Goal: Task Accomplishment & Management: Complete application form

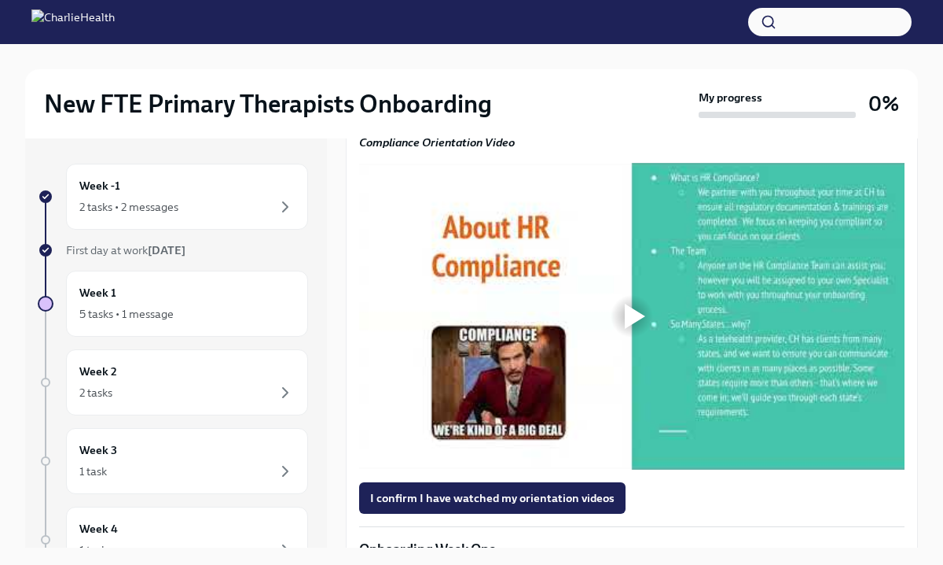
scroll to position [1254, 0]
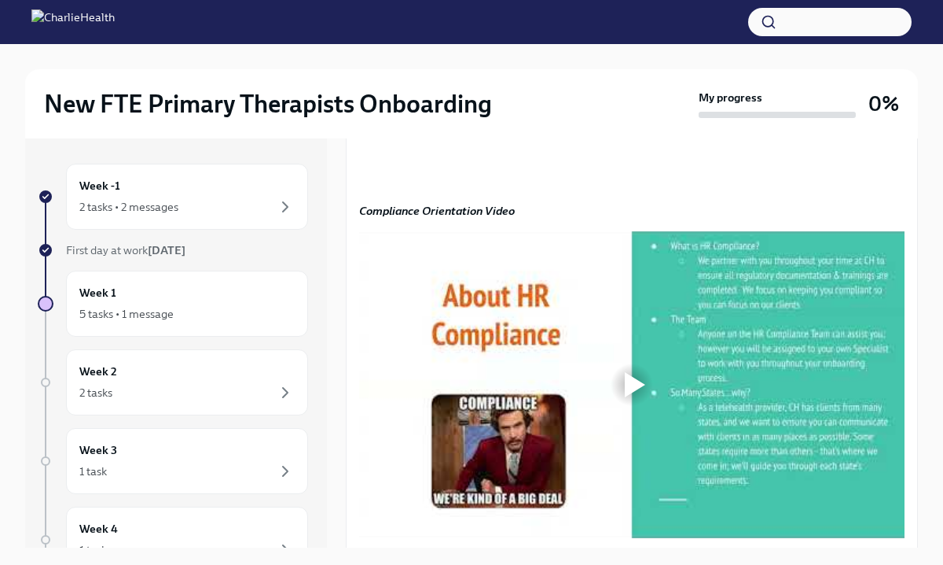
scroll to position [1189, 0]
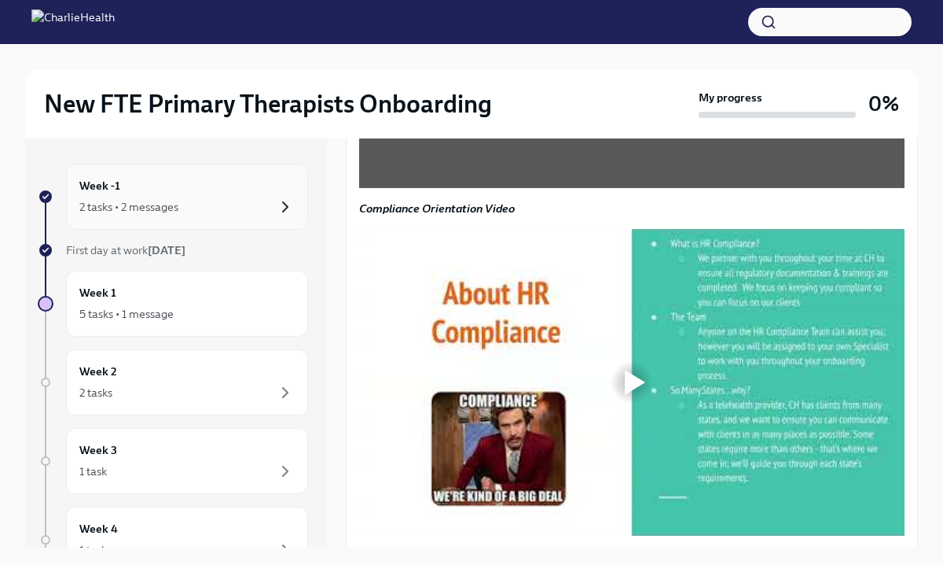
click at [277, 207] on icon "button" at bounding box center [285, 206] width 19 height 19
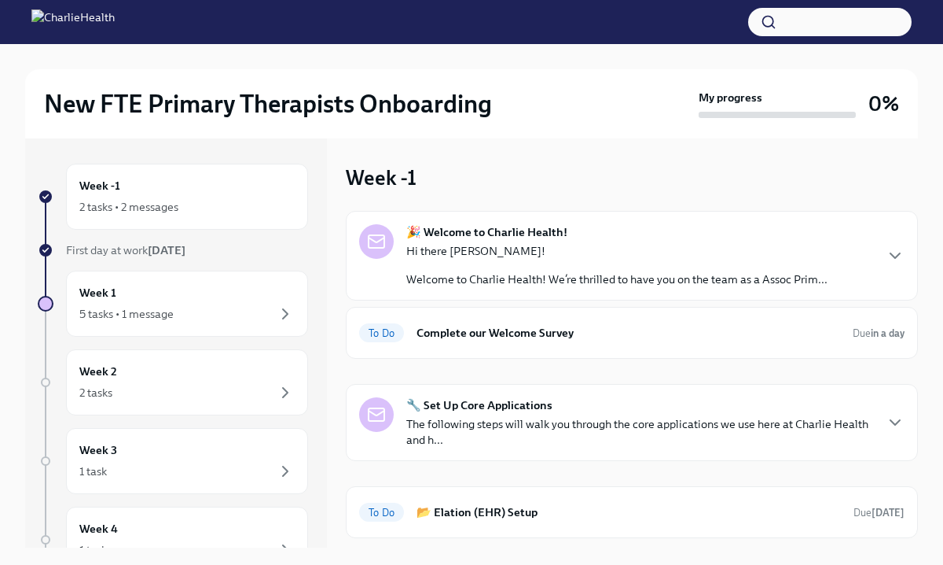
click at [587, 274] on p "Welcome to Charlie Health! We’re thrilled to have you on the team as a Assoc Pr…" at bounding box center [616, 279] width 421 height 16
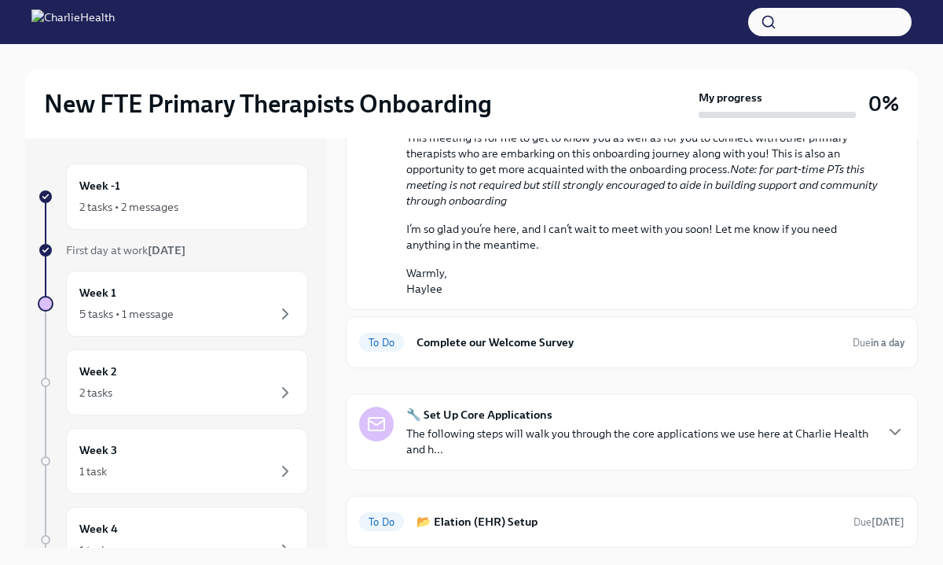
scroll to position [833, 0]
click at [563, 351] on div "To Do Complete our Welcome Survey Due in a day" at bounding box center [632, 341] width 546 height 25
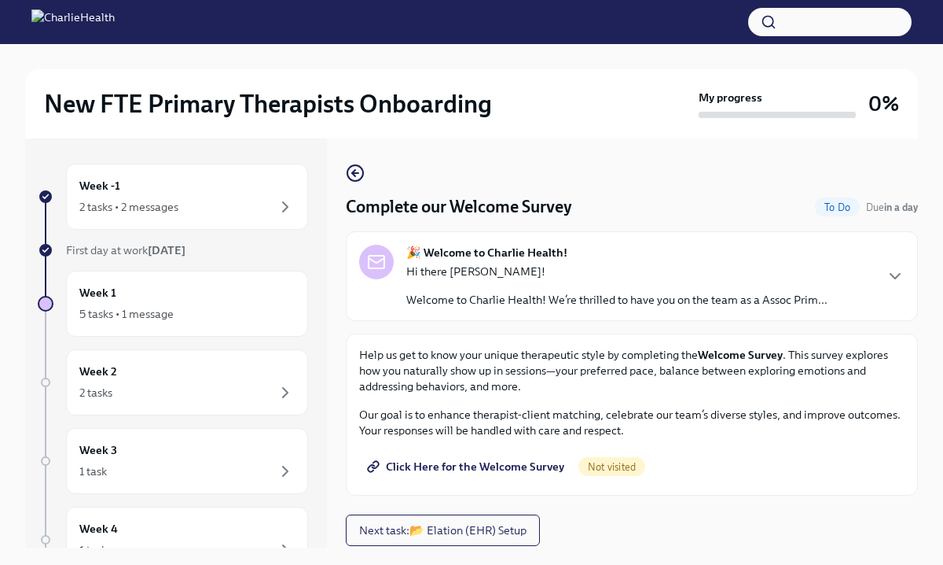
scroll to position [27, 0]
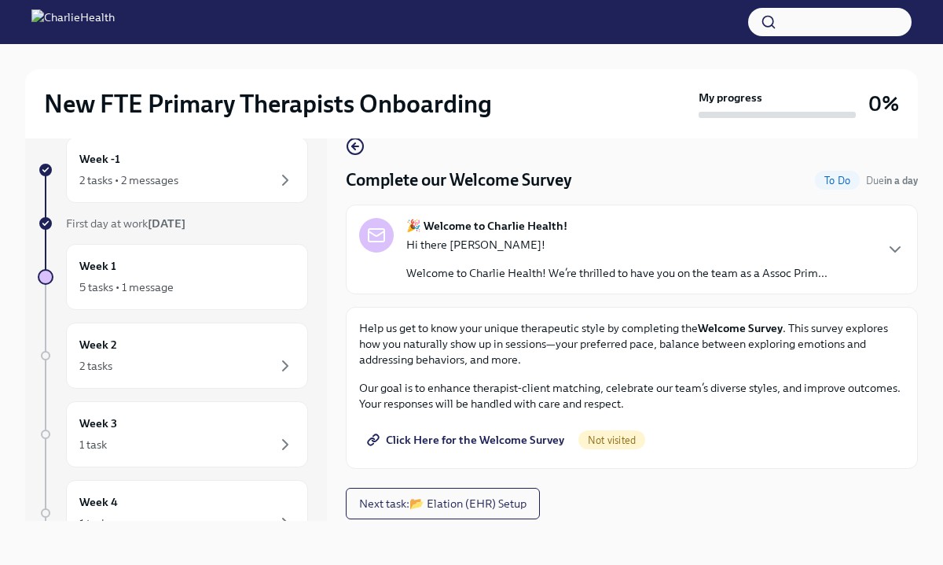
click at [502, 434] on span "Click Here for the Welcome Survey" at bounding box center [467, 440] width 194 height 16
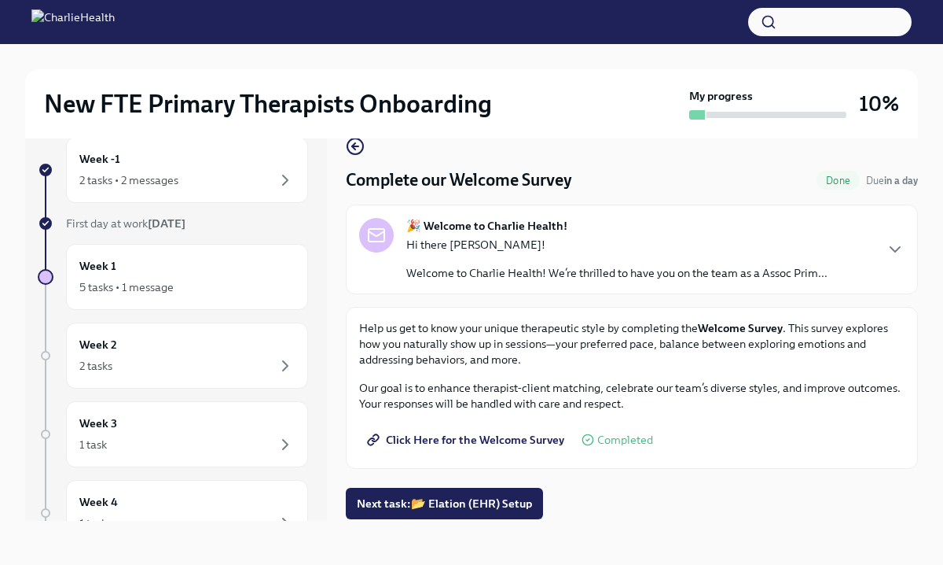
scroll to position [0, 0]
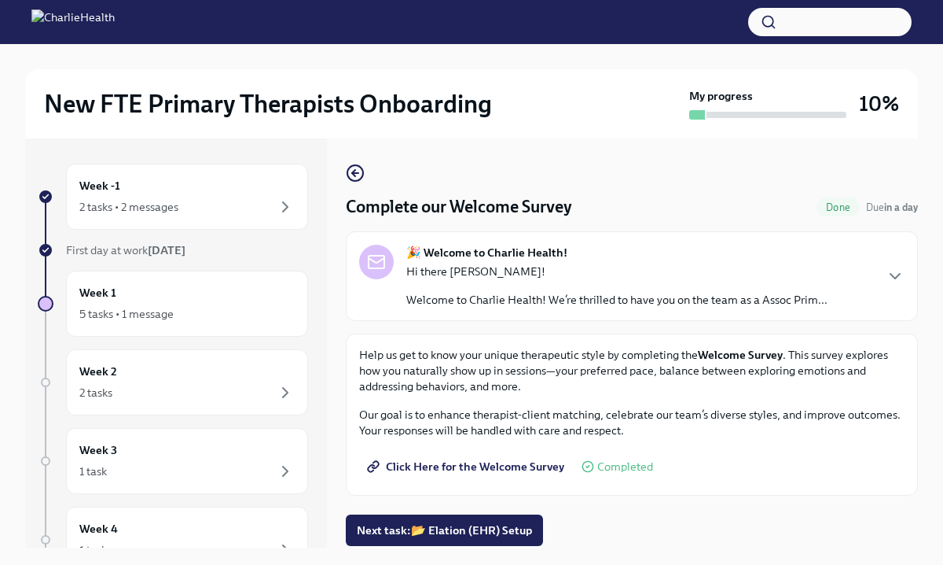
click at [184, 244] on strong "[DATE]" at bounding box center [167, 250] width 38 height 14
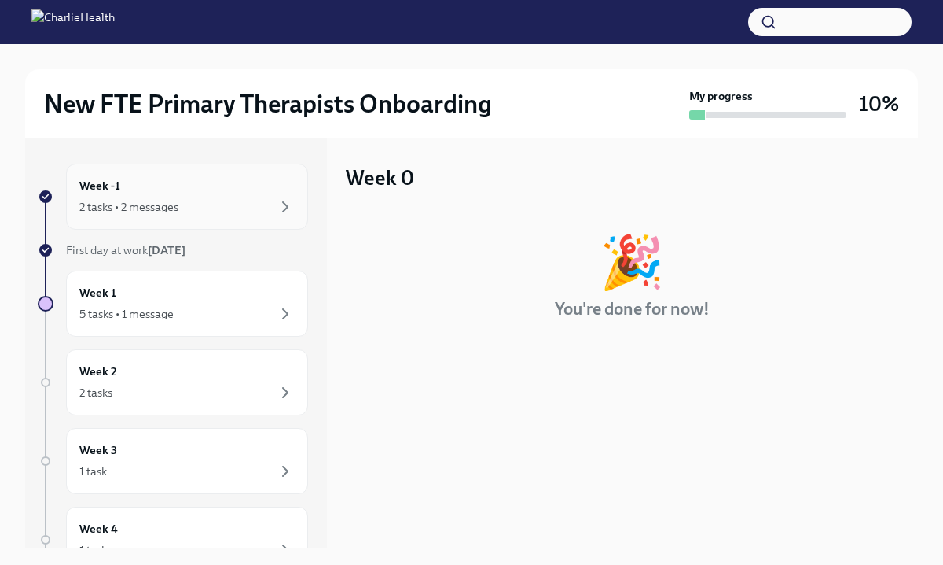
click at [246, 202] on div "2 tasks • 2 messages" at bounding box center [186, 206] width 215 height 19
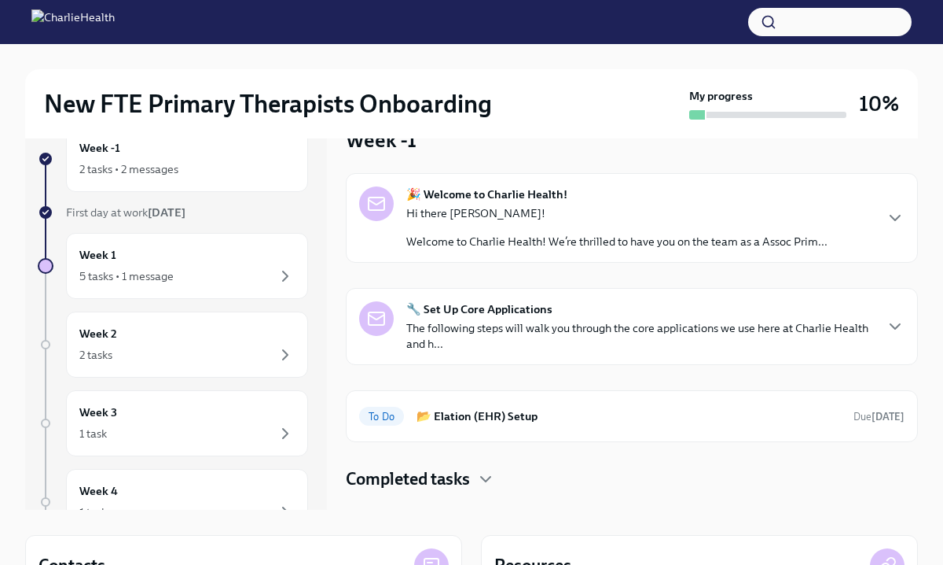
scroll to position [24, 0]
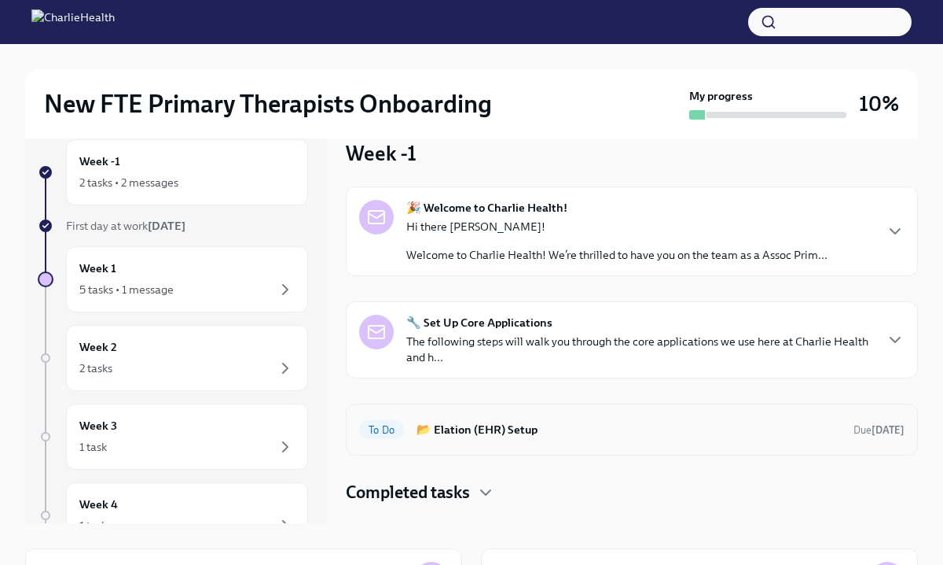
click at [489, 440] on div "To Do 📂 Elation (EHR) Setup Due [DATE]" at bounding box center [632, 429] width 546 height 25
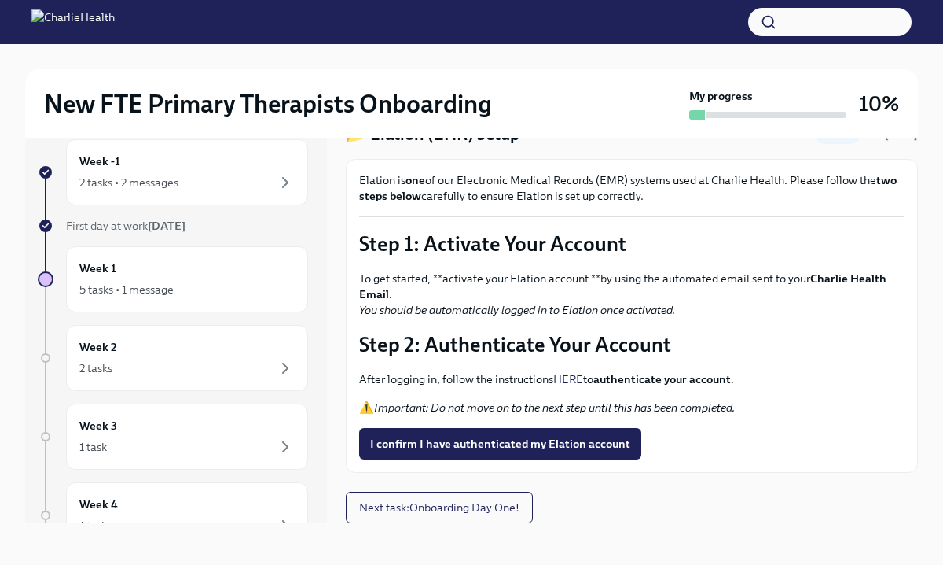
scroll to position [27, 0]
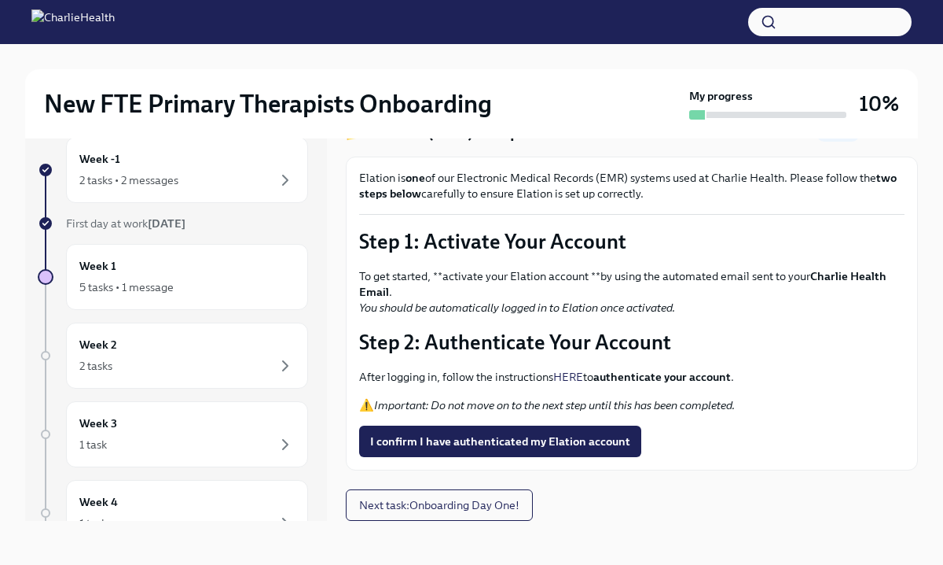
click at [662, 378] on strong "authenticate your account" at bounding box center [663, 377] width 138 height 14
click at [573, 375] on link "HERE" at bounding box center [568, 377] width 30 height 14
click at [521, 451] on button "I confirm I have authenticated my Elation account" at bounding box center [500, 440] width 282 height 31
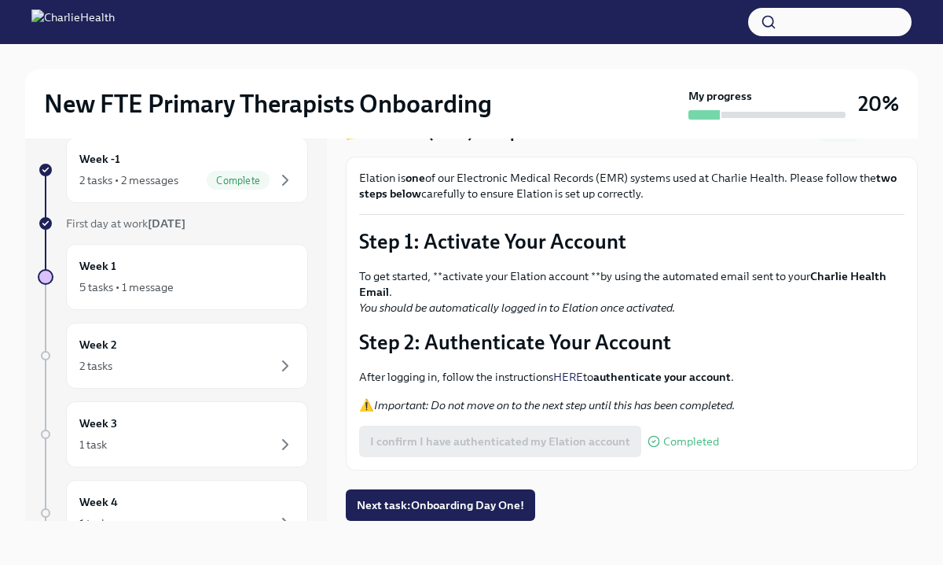
scroll to position [0, 0]
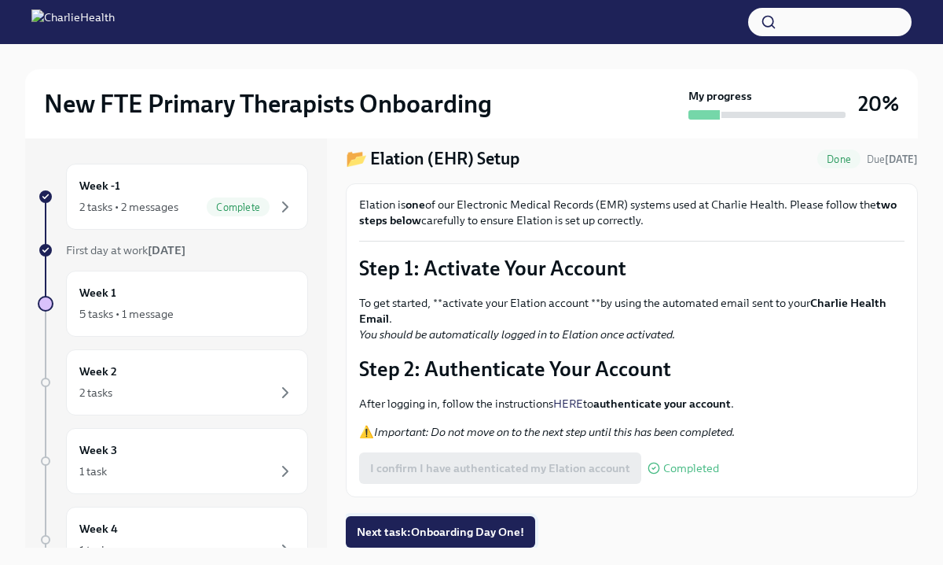
click at [476, 528] on span "Next task : Onboarding Day One!" at bounding box center [440, 532] width 167 height 16
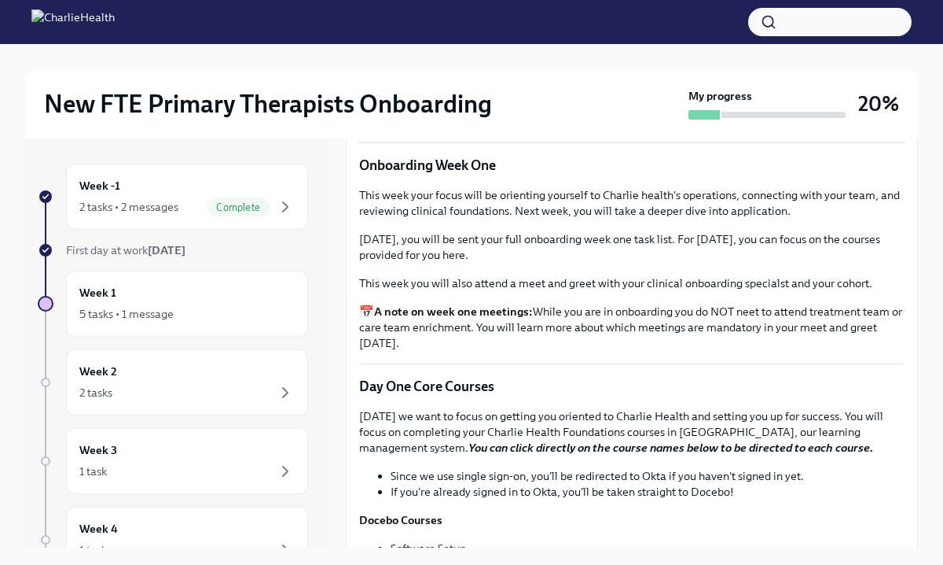
scroll to position [1633, 0]
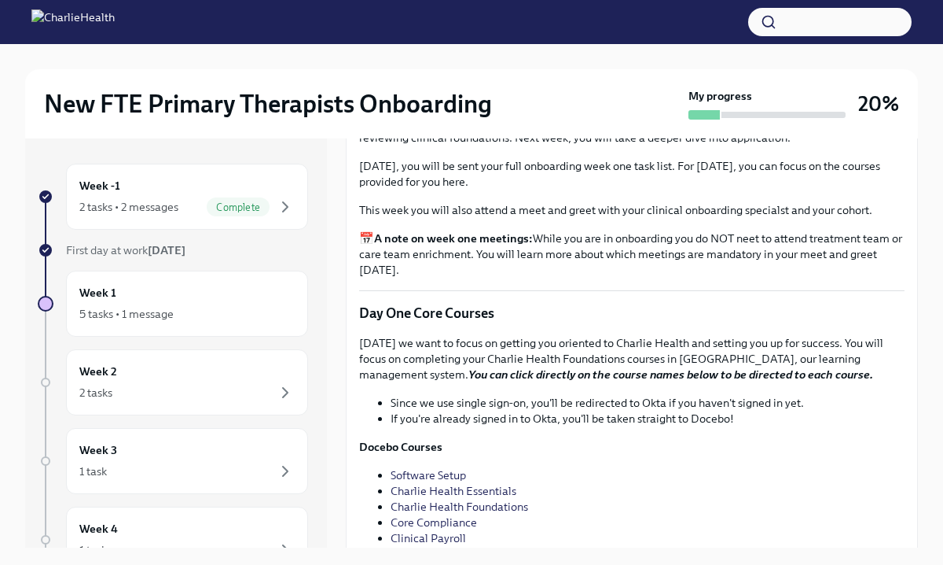
scroll to position [1733, 0]
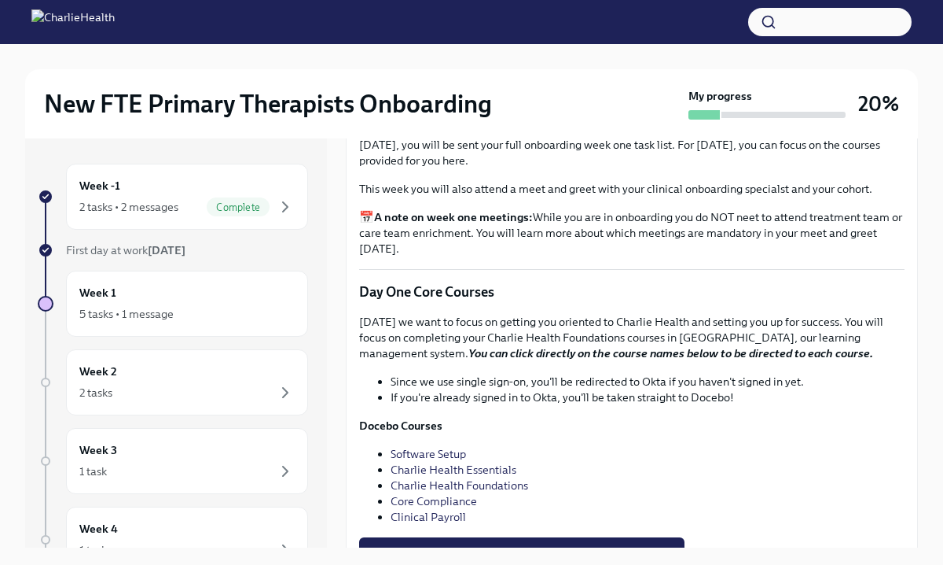
click at [573, 28] on span "I confirm I have watched my orientation videos" at bounding box center [492, 20] width 245 height 16
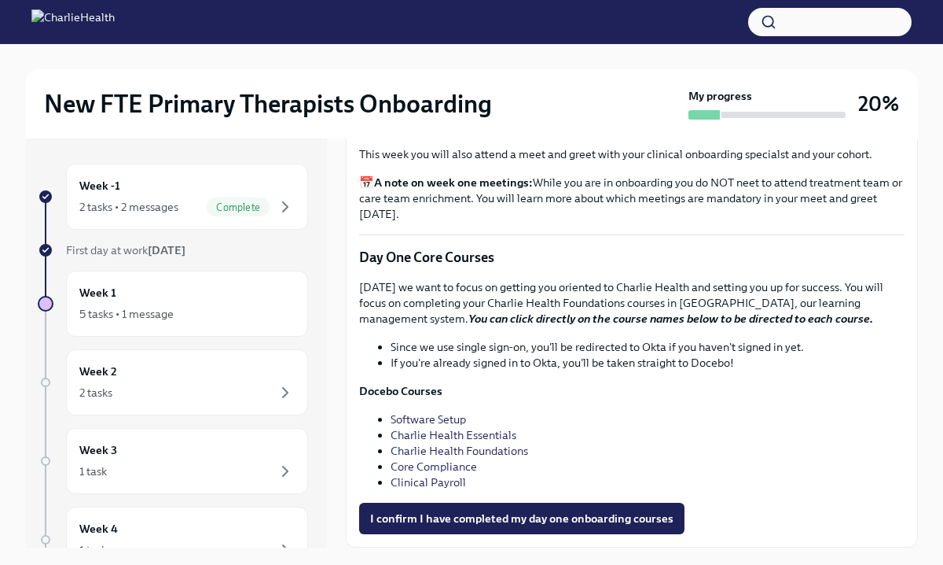
scroll to position [2077, 0]
click at [447, 419] on link "Software Setup" at bounding box center [428, 419] width 75 height 14
